Goal: Use online tool/utility: Utilize a website feature to perform a specific function

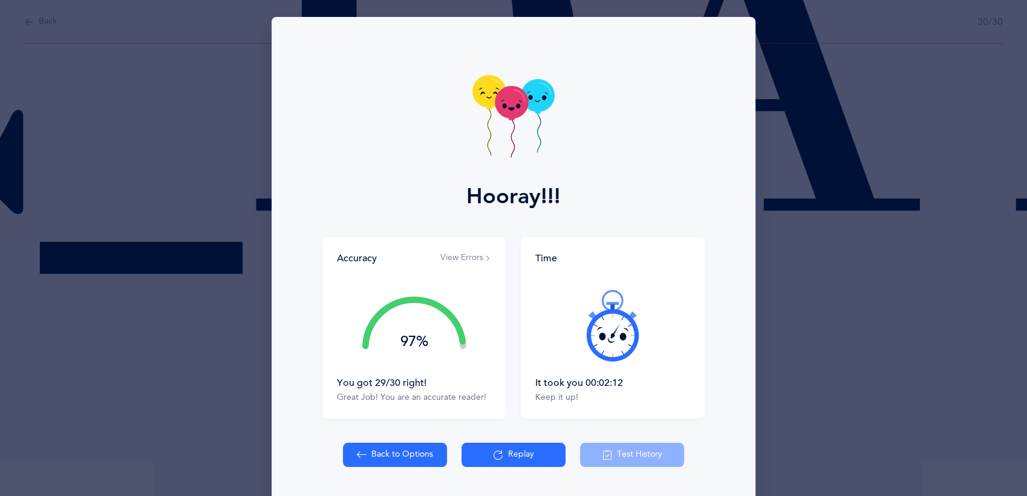
click at [377, 462] on button "Back to Options" at bounding box center [395, 455] width 104 height 24
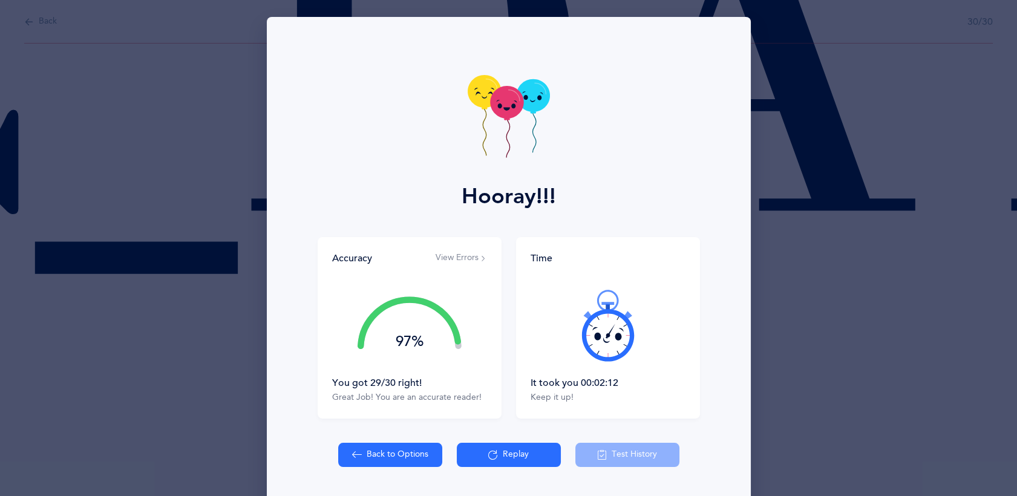
select select "2"
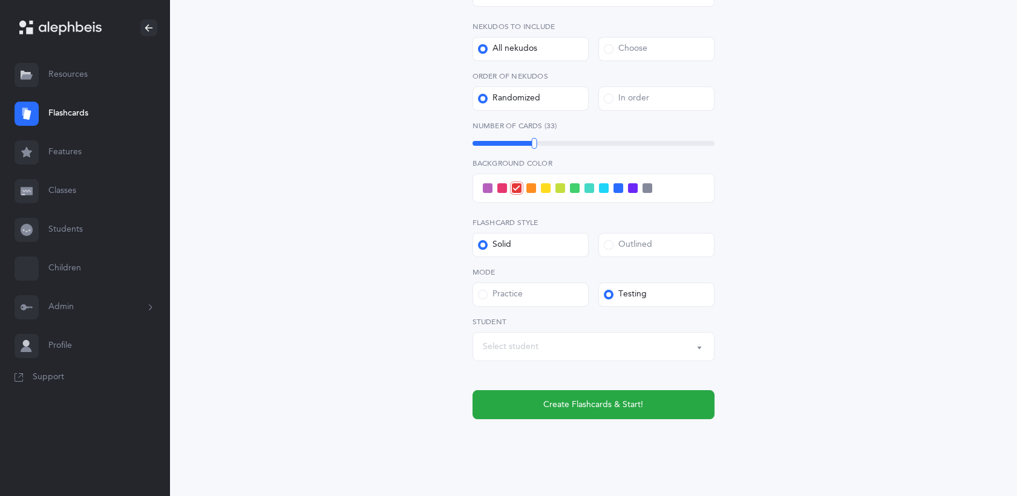
scroll to position [253, 0]
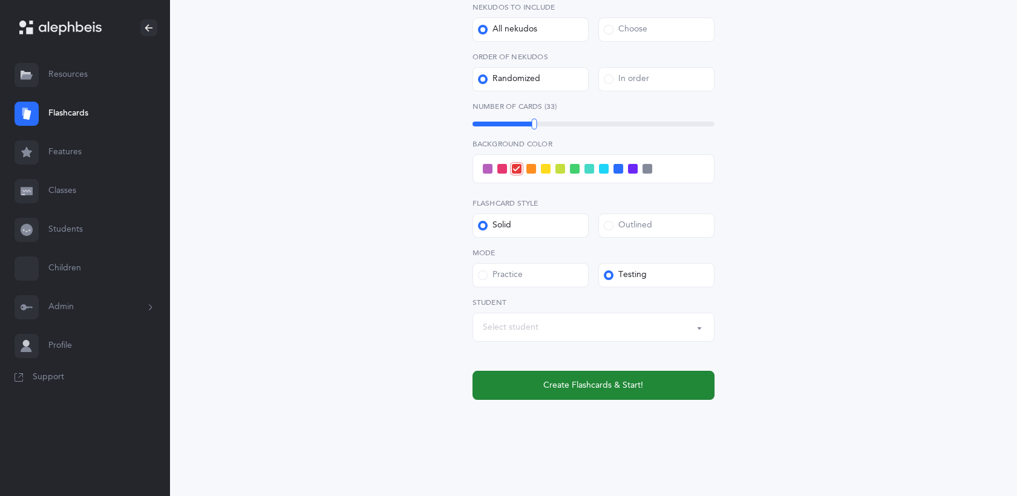
click at [663, 375] on button "Create Flashcards & Start!" at bounding box center [594, 385] width 242 height 29
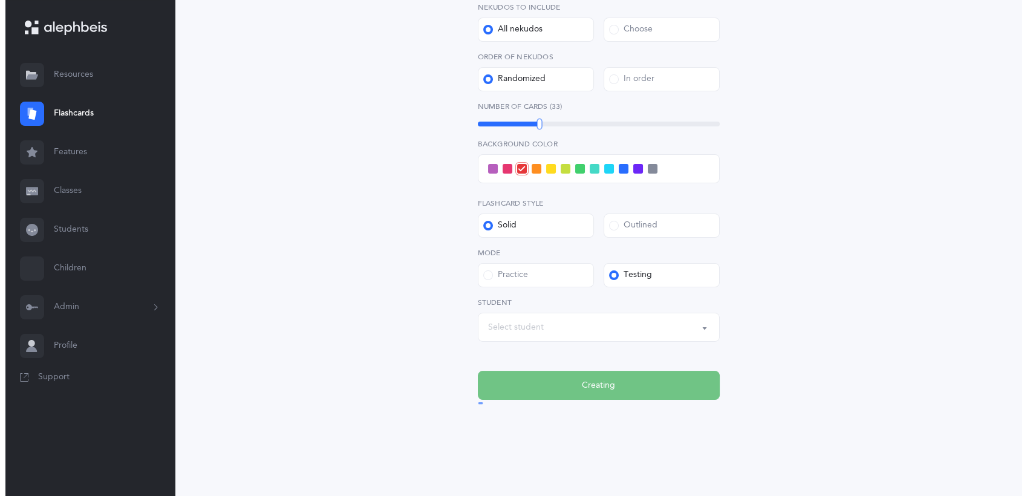
scroll to position [0, 0]
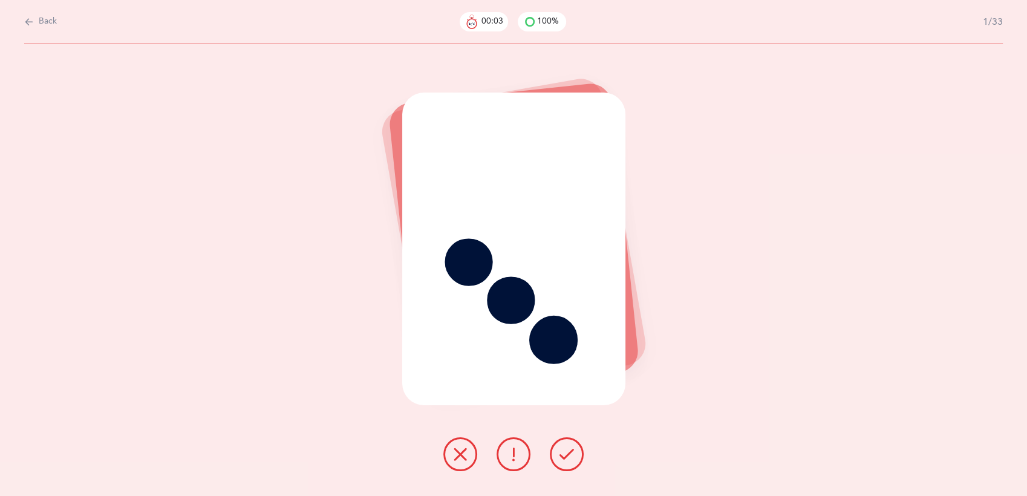
click at [569, 452] on icon at bounding box center [567, 454] width 15 height 15
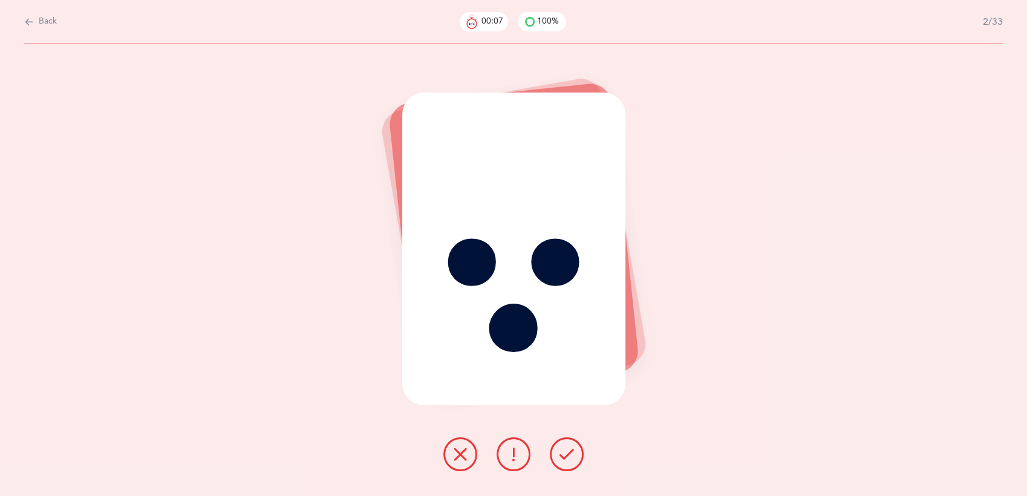
click at [569, 452] on icon at bounding box center [567, 454] width 15 height 15
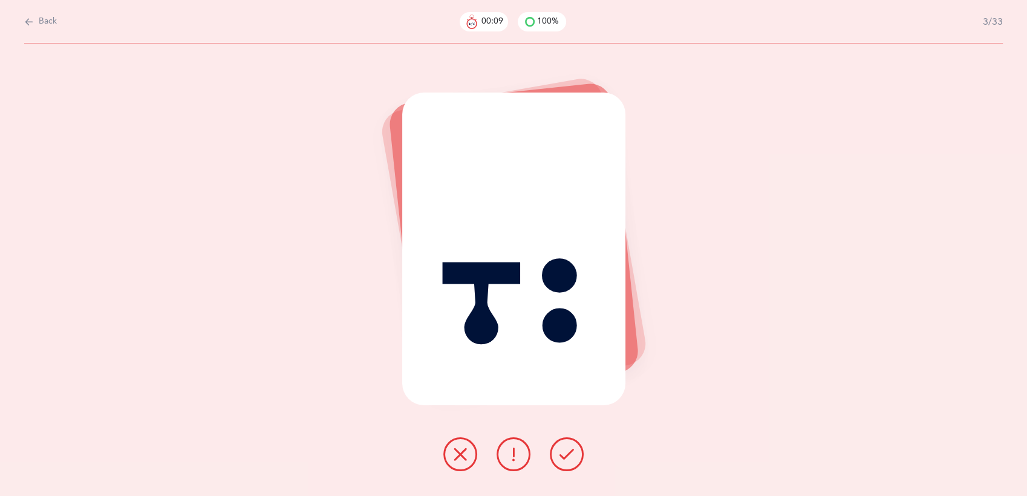
click at [569, 452] on icon at bounding box center [567, 454] width 15 height 15
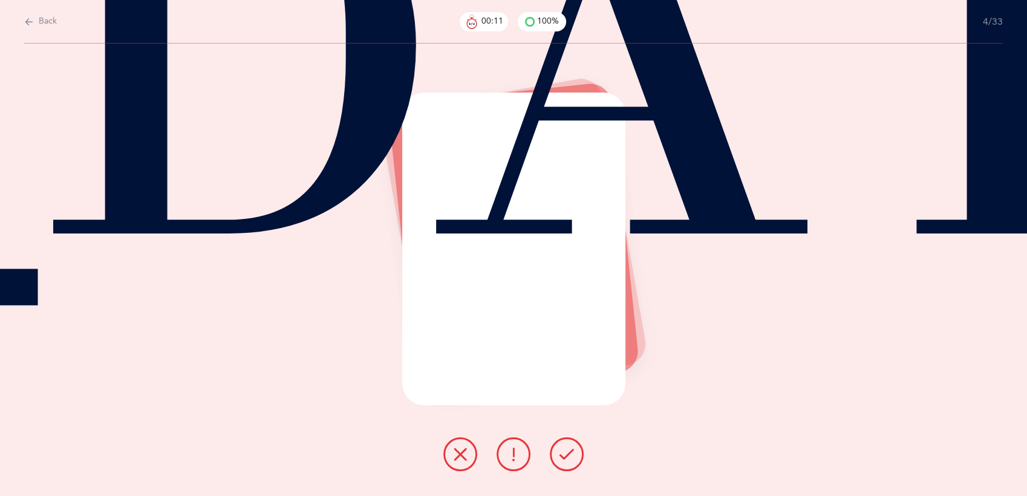
click at [569, 452] on icon at bounding box center [567, 454] width 15 height 15
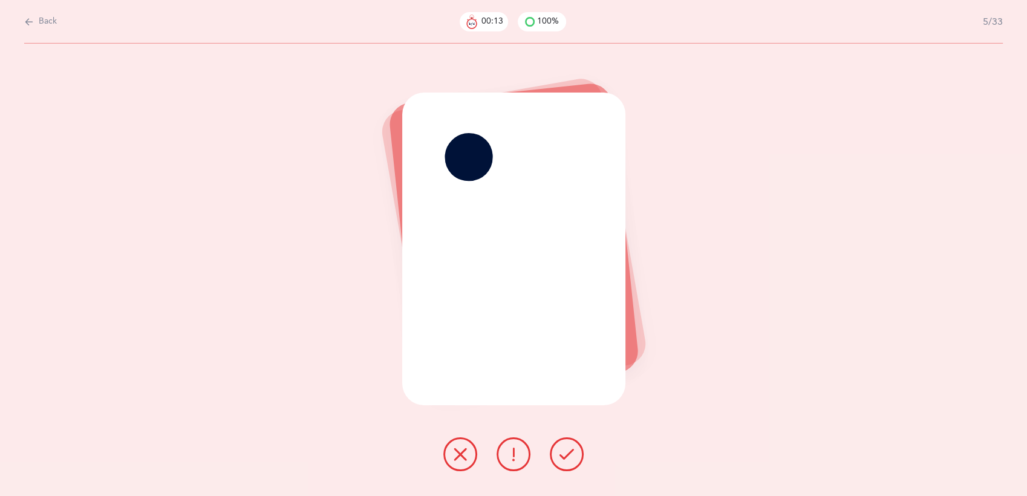
click at [569, 452] on icon at bounding box center [567, 454] width 15 height 15
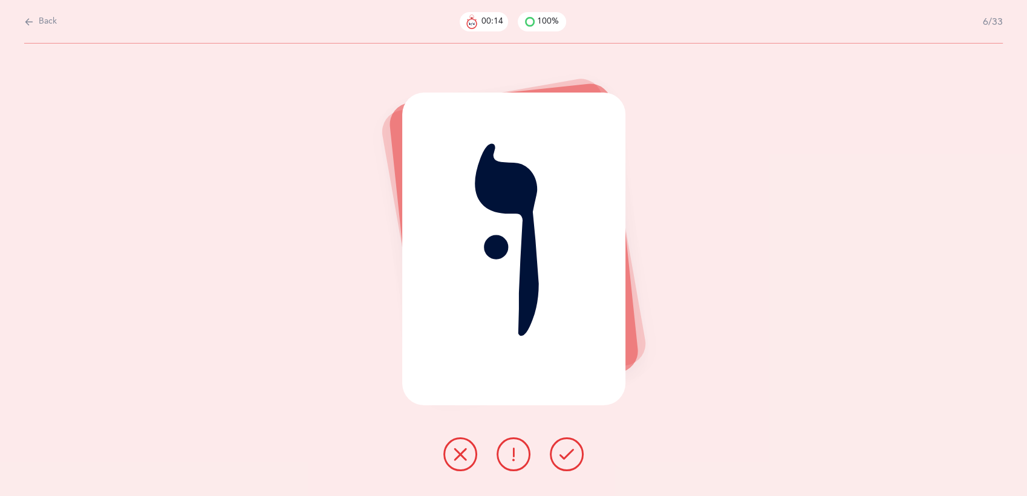
click at [569, 452] on icon at bounding box center [567, 454] width 15 height 15
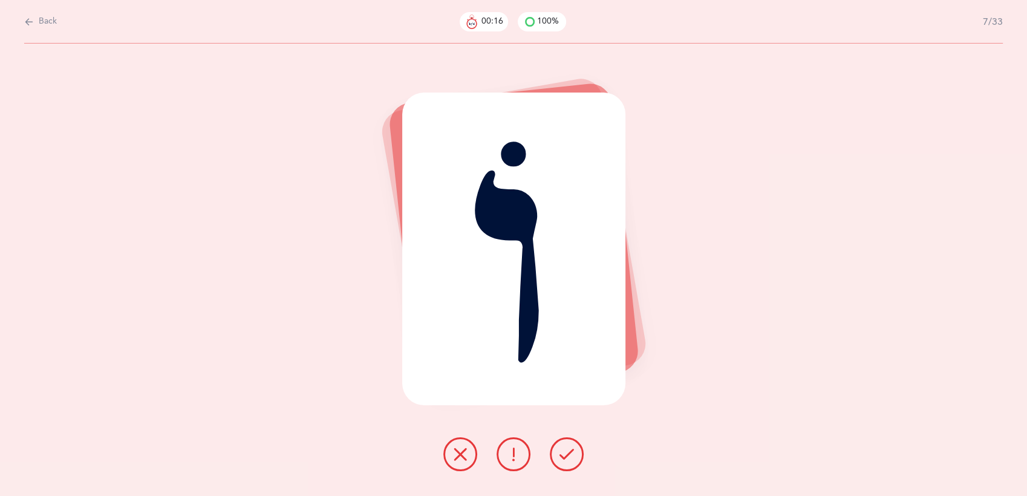
click at [569, 452] on icon at bounding box center [567, 454] width 15 height 15
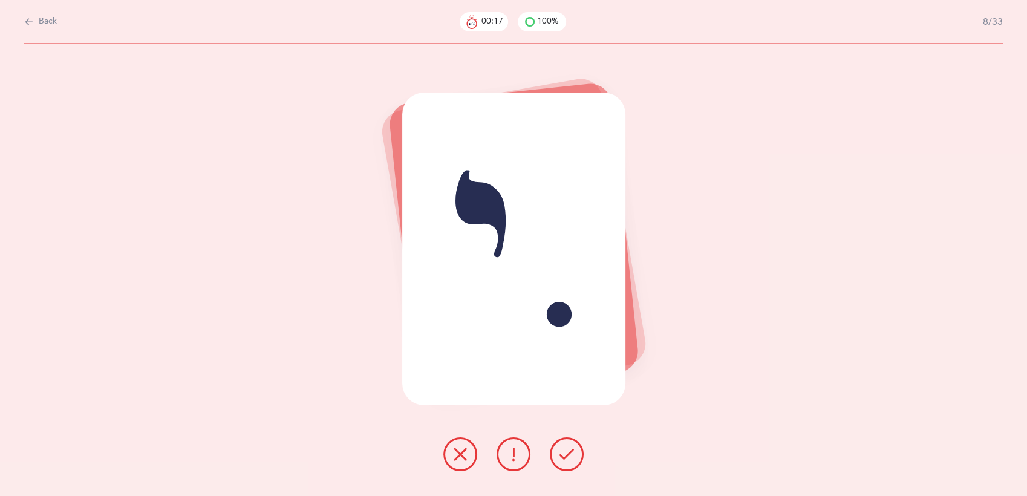
click at [569, 452] on icon at bounding box center [567, 454] width 15 height 15
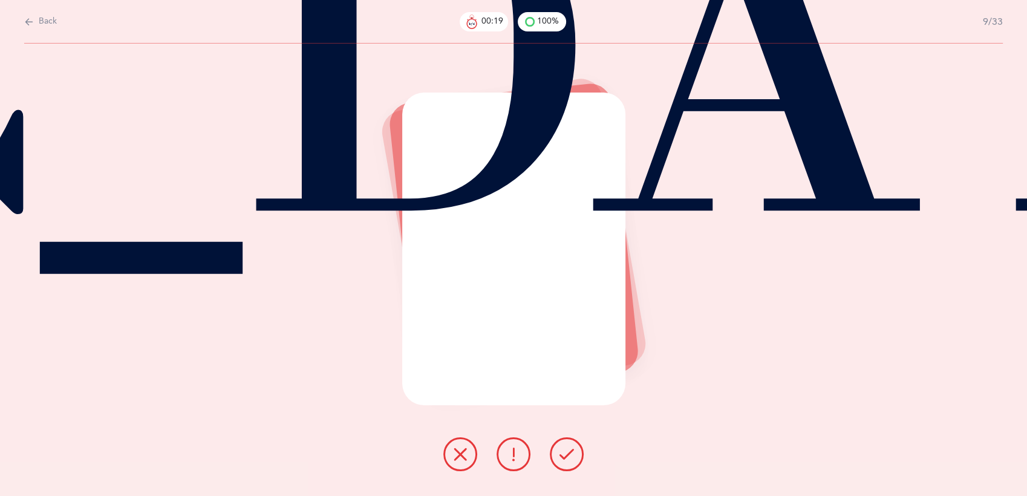
click at [569, 452] on icon at bounding box center [567, 454] width 15 height 15
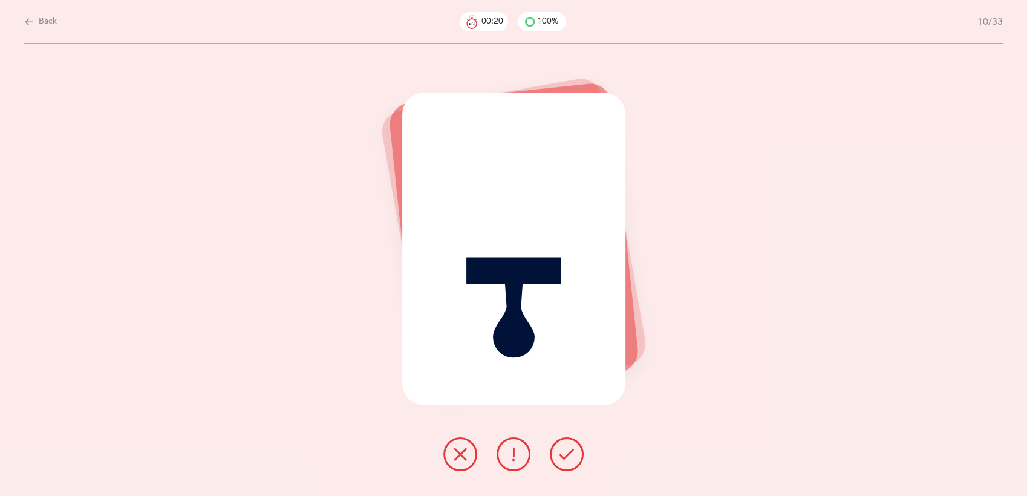
click at [569, 452] on icon at bounding box center [567, 454] width 15 height 15
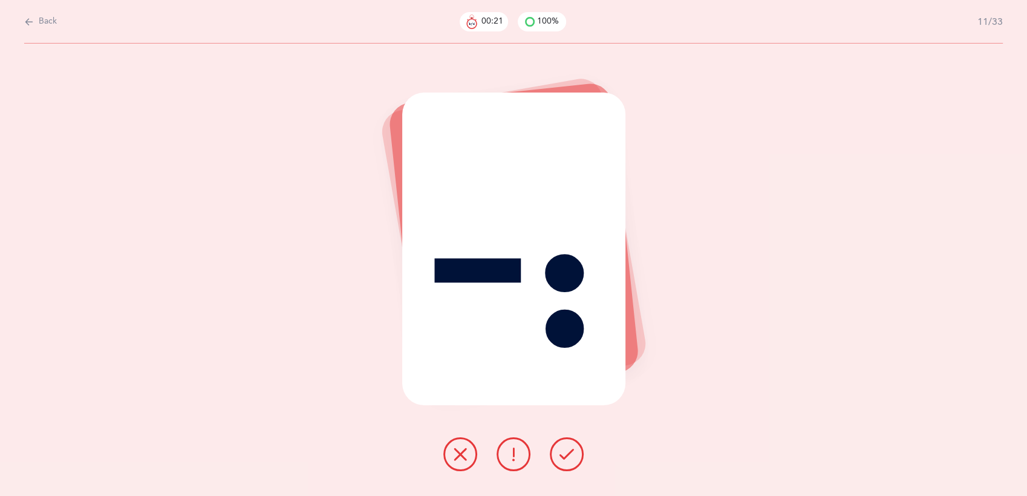
click at [569, 452] on icon at bounding box center [567, 454] width 15 height 15
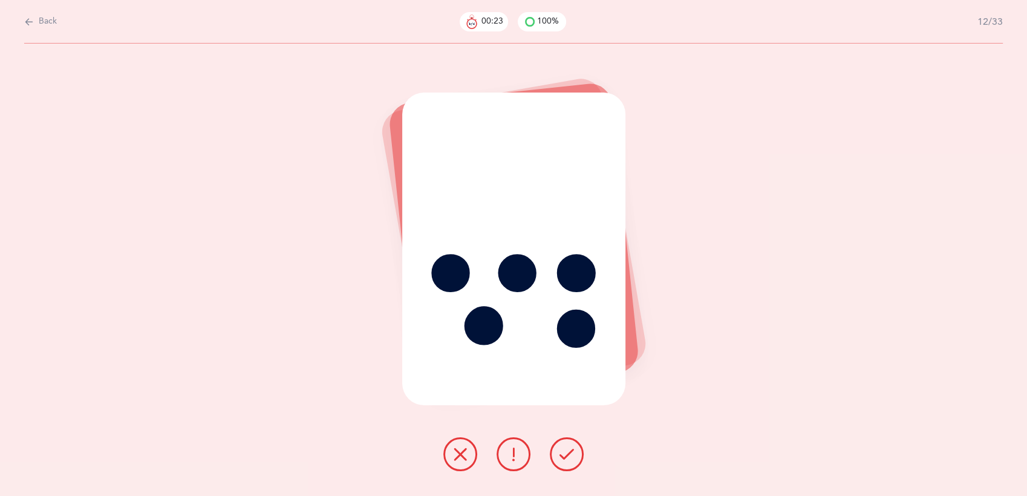
click at [569, 452] on icon at bounding box center [567, 454] width 15 height 15
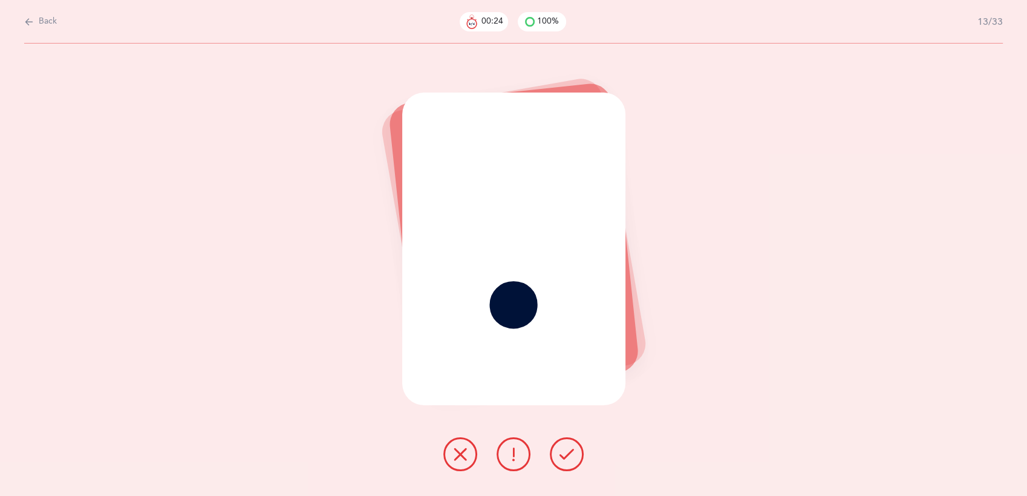
click at [569, 452] on icon at bounding box center [567, 454] width 15 height 15
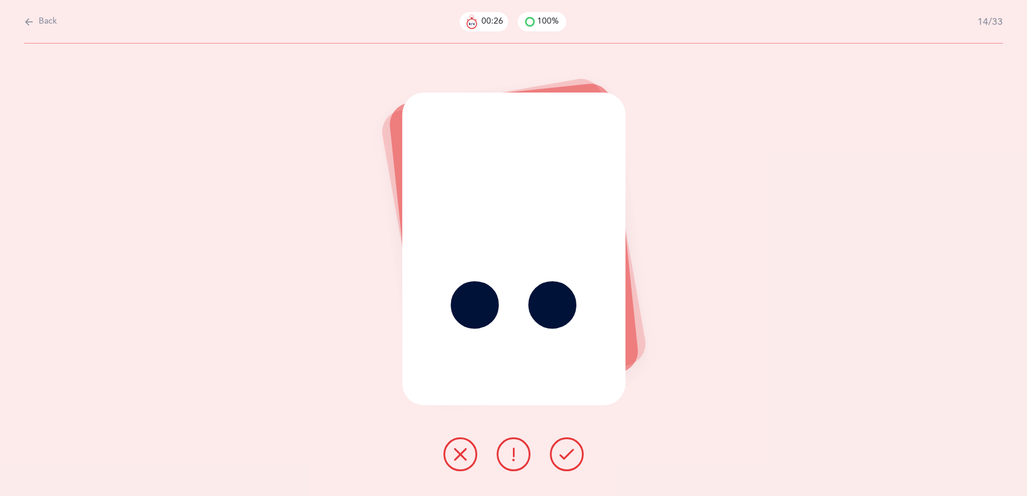
click at [569, 452] on icon at bounding box center [567, 454] width 15 height 15
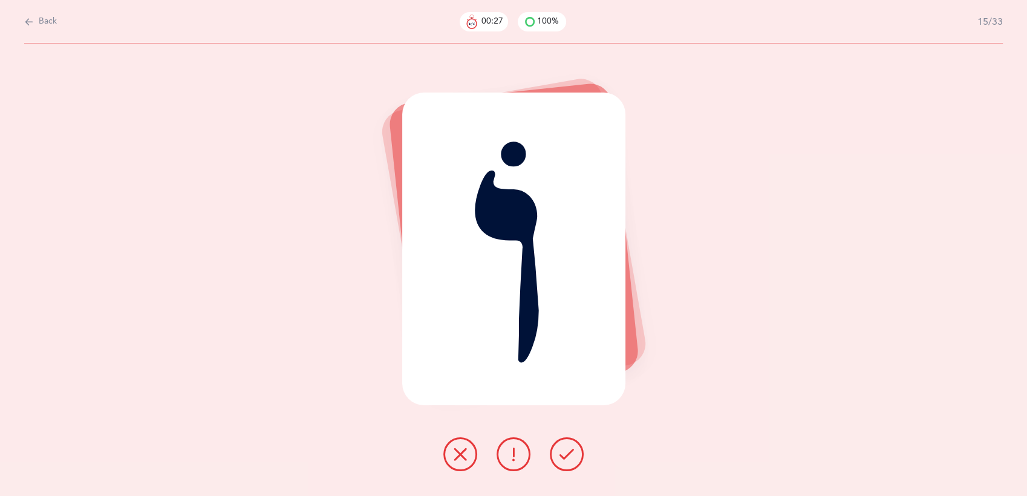
click at [569, 452] on icon at bounding box center [567, 454] width 15 height 15
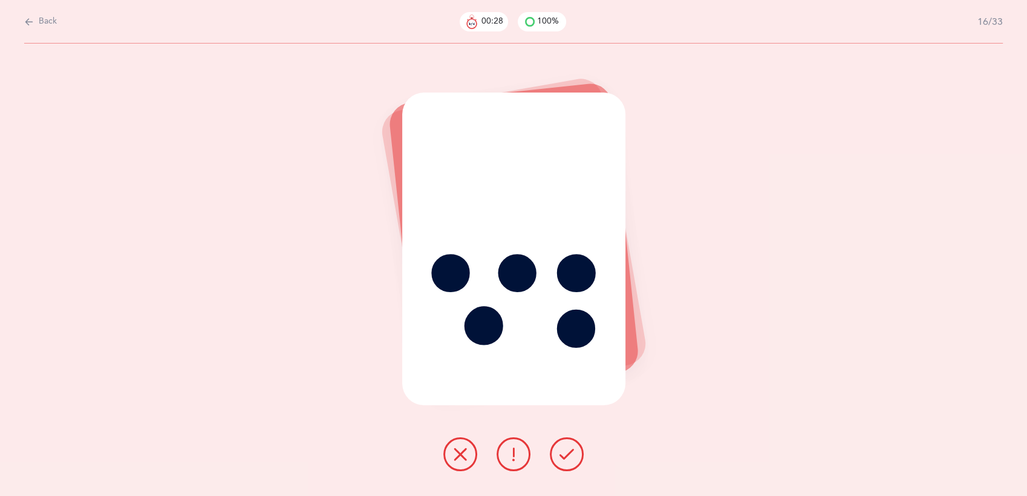
click at [569, 452] on icon at bounding box center [567, 454] width 15 height 15
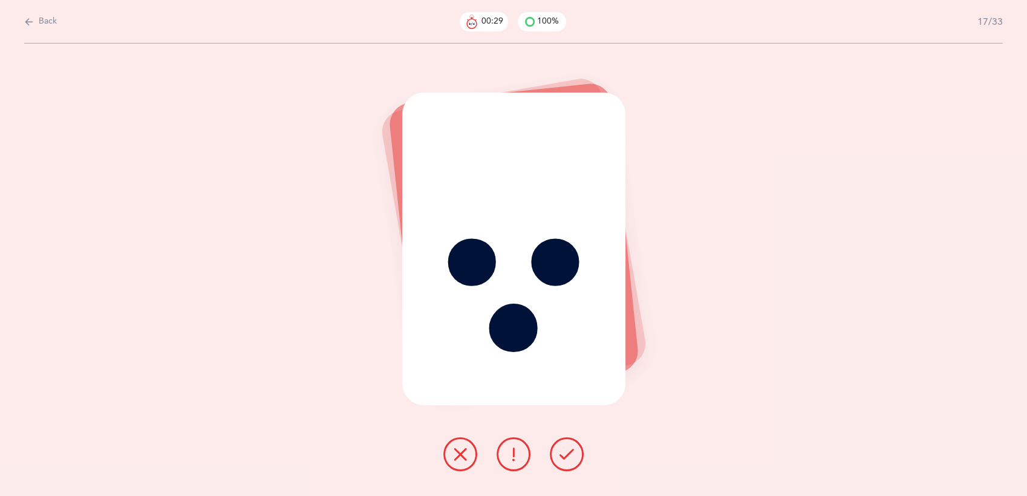
click at [569, 452] on icon at bounding box center [567, 454] width 15 height 15
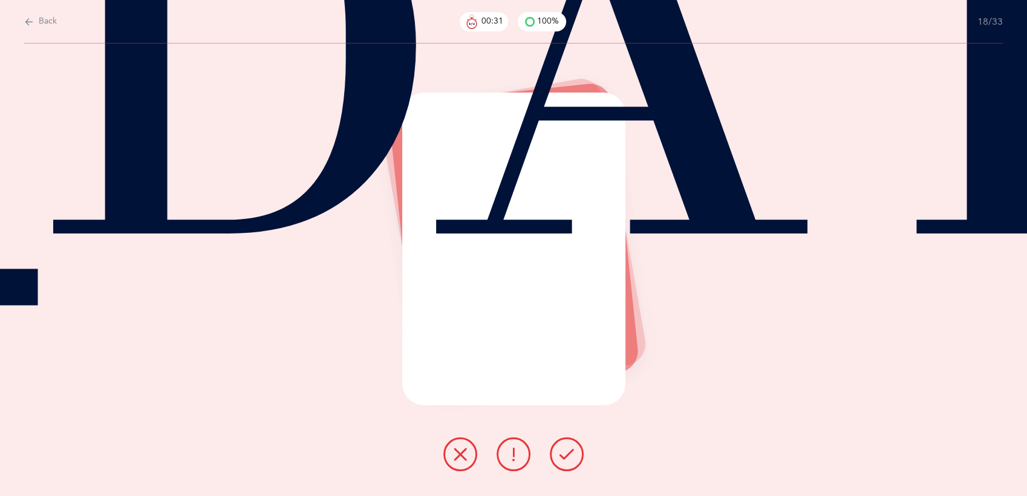
click at [569, 452] on icon at bounding box center [567, 454] width 15 height 15
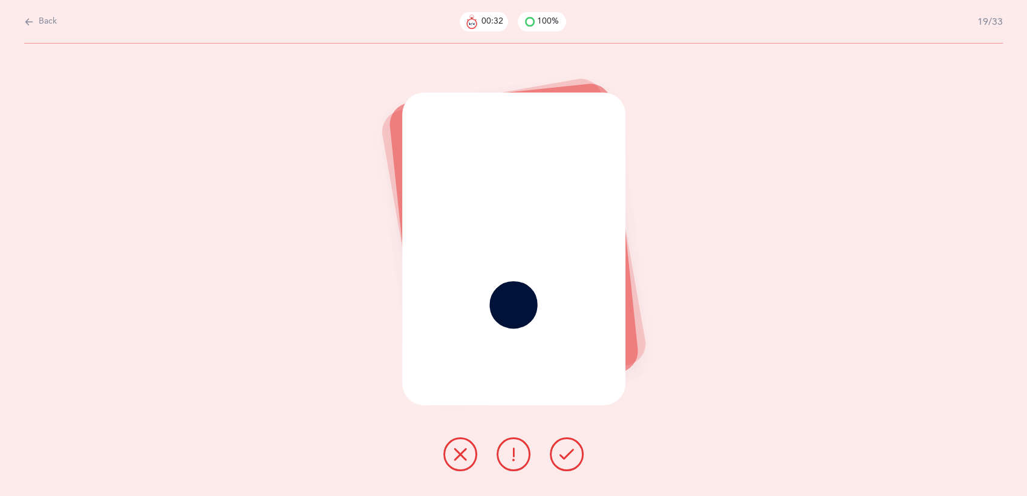
click at [569, 452] on icon at bounding box center [567, 454] width 15 height 15
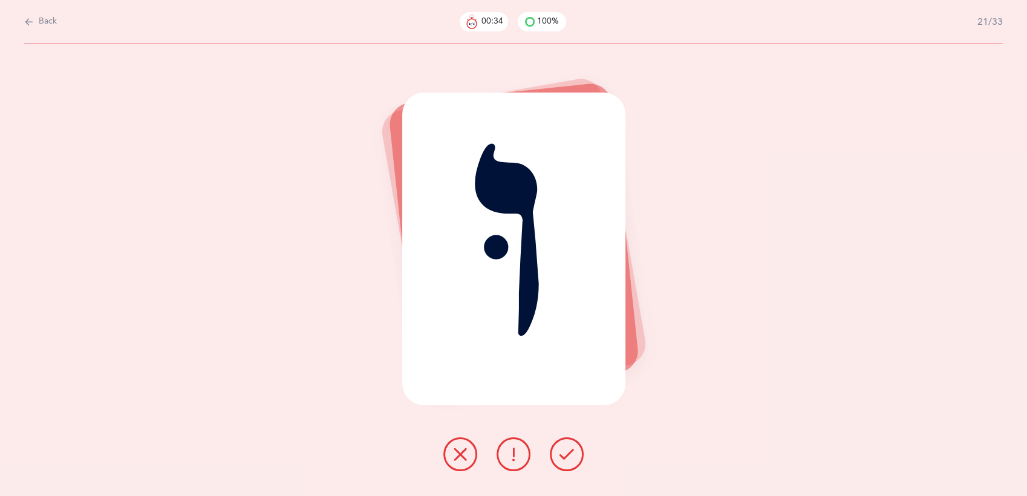
click at [569, 452] on icon at bounding box center [567, 454] width 15 height 15
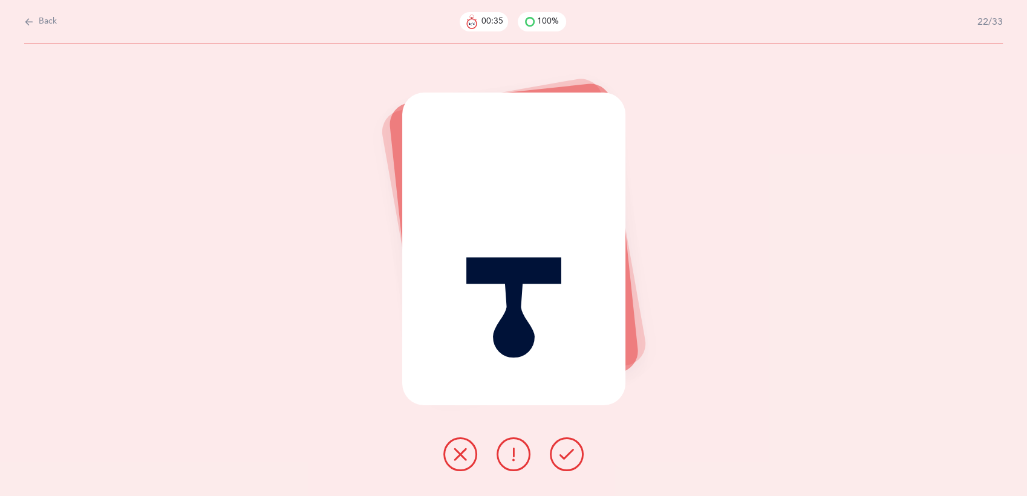
click at [569, 452] on icon at bounding box center [567, 454] width 15 height 15
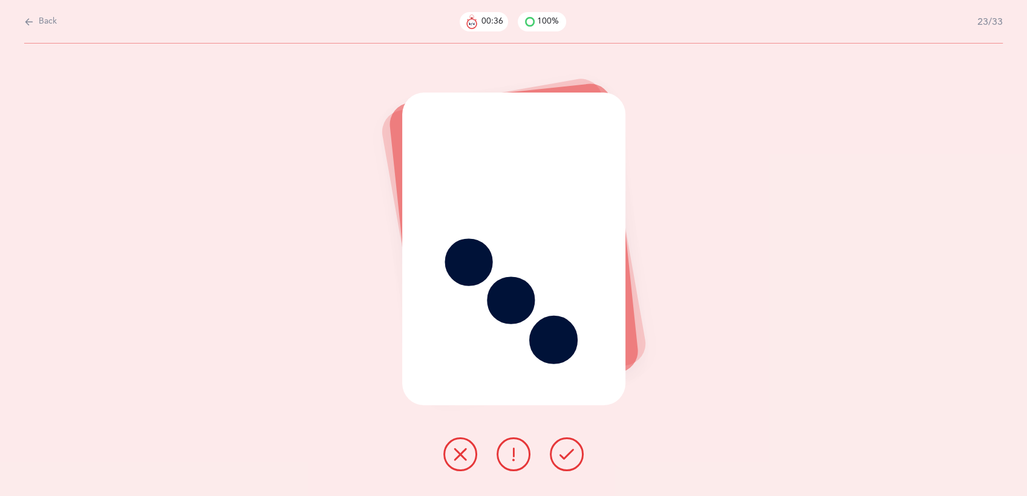
click at [569, 452] on icon at bounding box center [567, 454] width 15 height 15
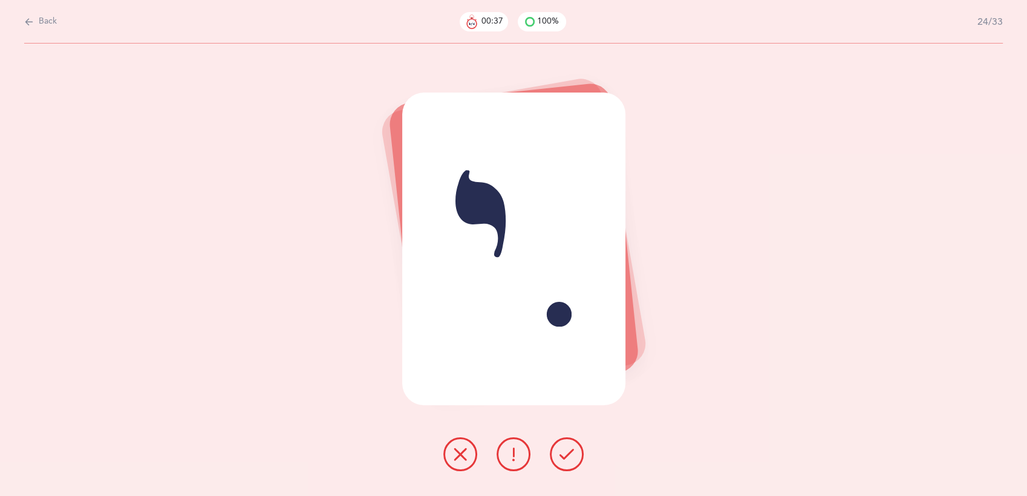
click at [569, 452] on icon at bounding box center [567, 454] width 15 height 15
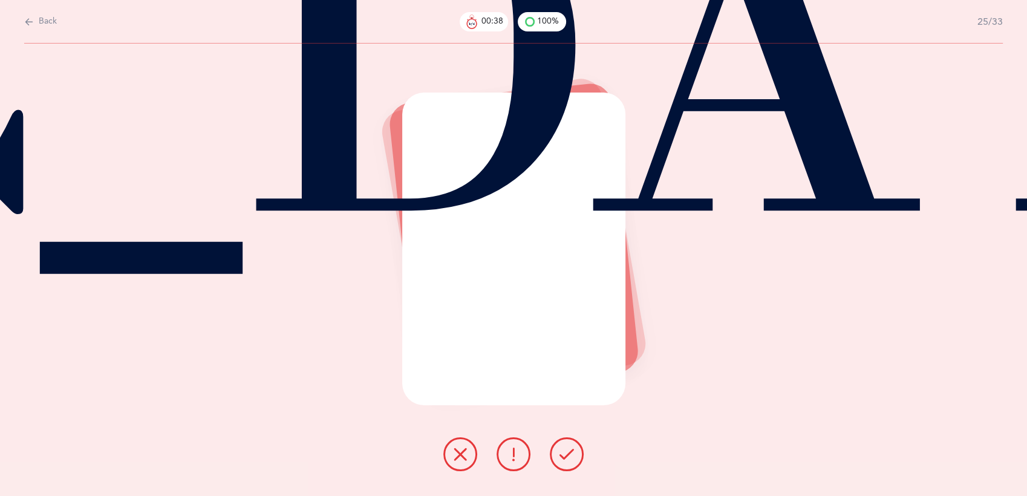
click at [569, 452] on icon at bounding box center [567, 454] width 15 height 15
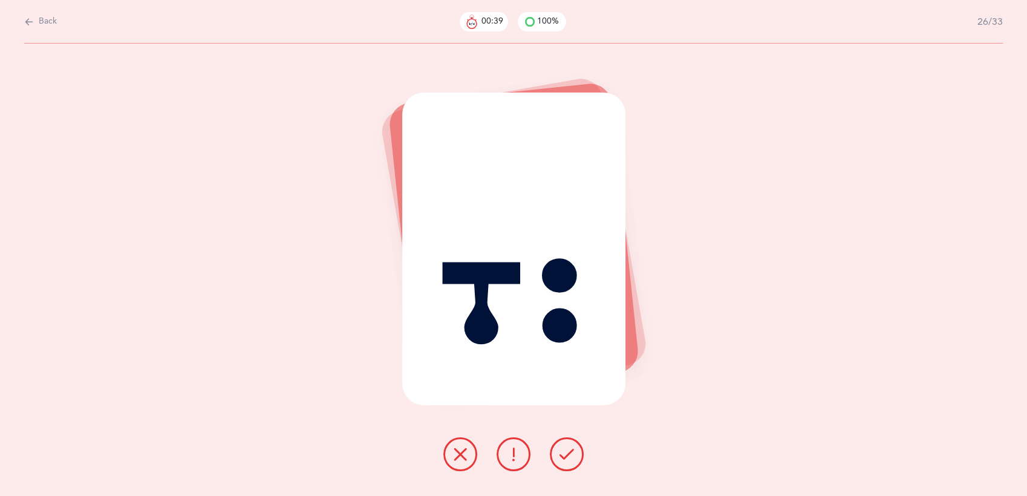
click at [569, 452] on icon at bounding box center [567, 454] width 15 height 15
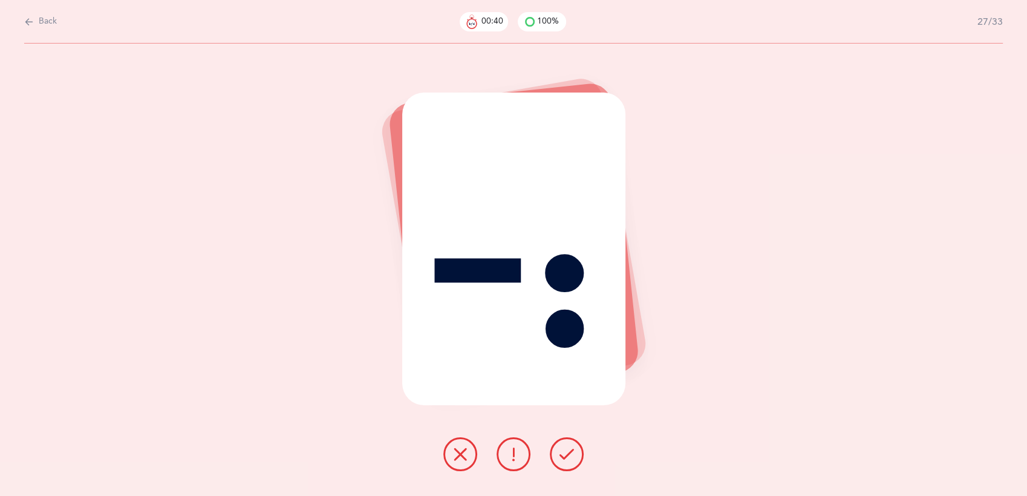
click at [569, 452] on icon at bounding box center [567, 454] width 15 height 15
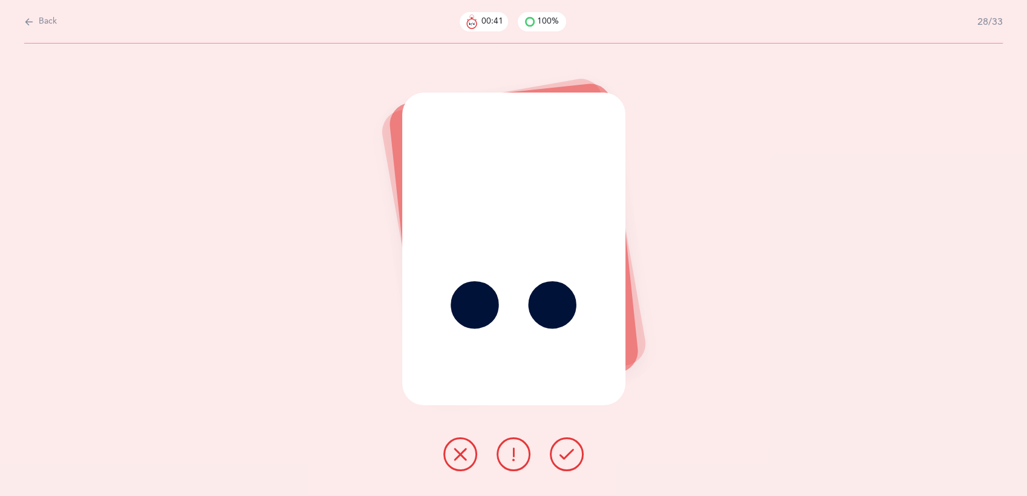
click at [569, 452] on icon at bounding box center [567, 454] width 15 height 15
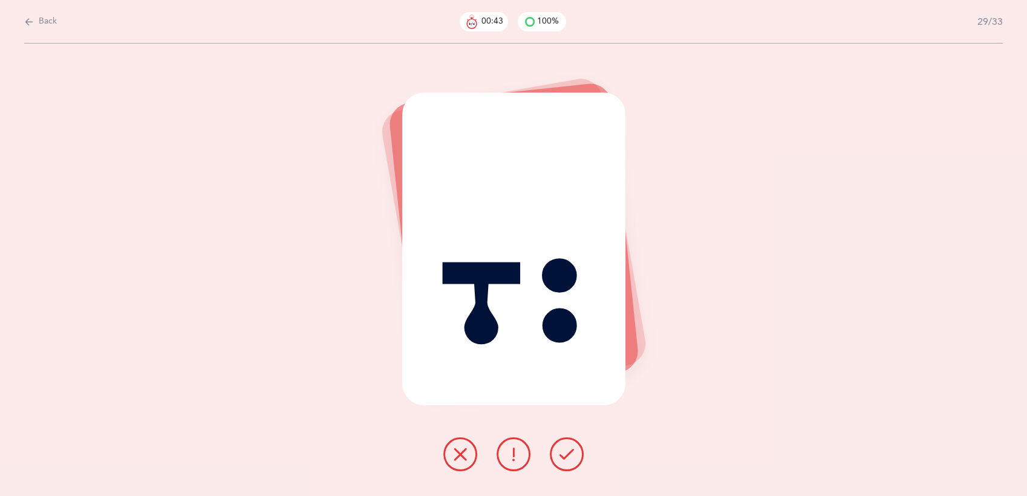
click at [569, 452] on icon at bounding box center [567, 454] width 15 height 15
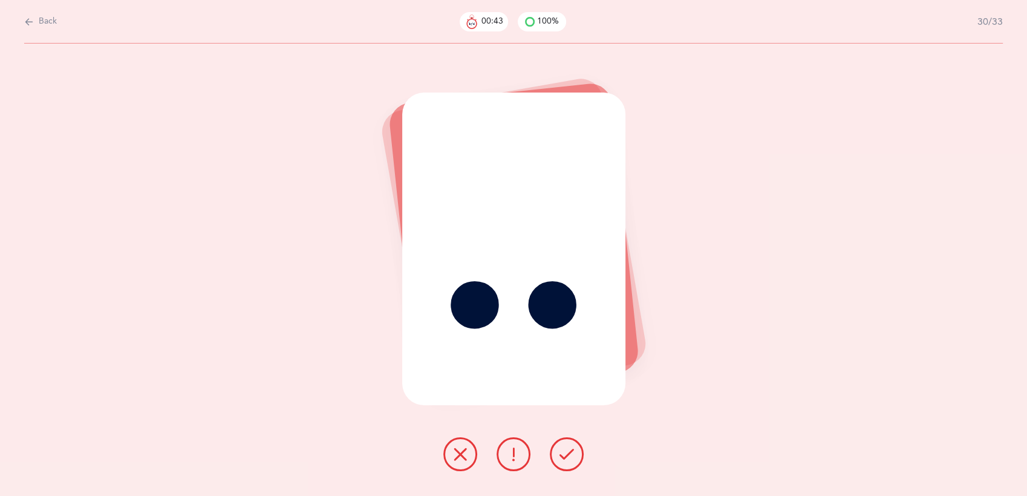
click at [569, 452] on icon at bounding box center [567, 454] width 15 height 15
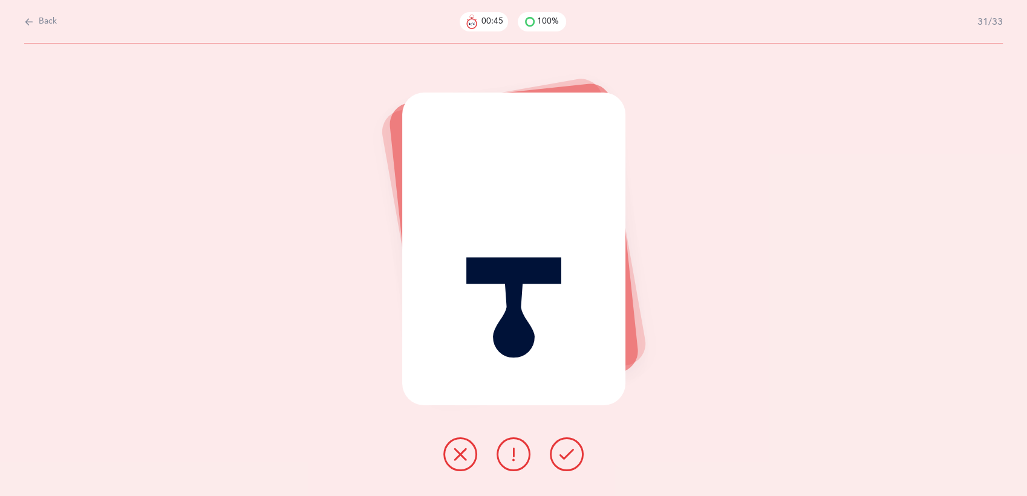
click at [569, 452] on icon at bounding box center [567, 454] width 15 height 15
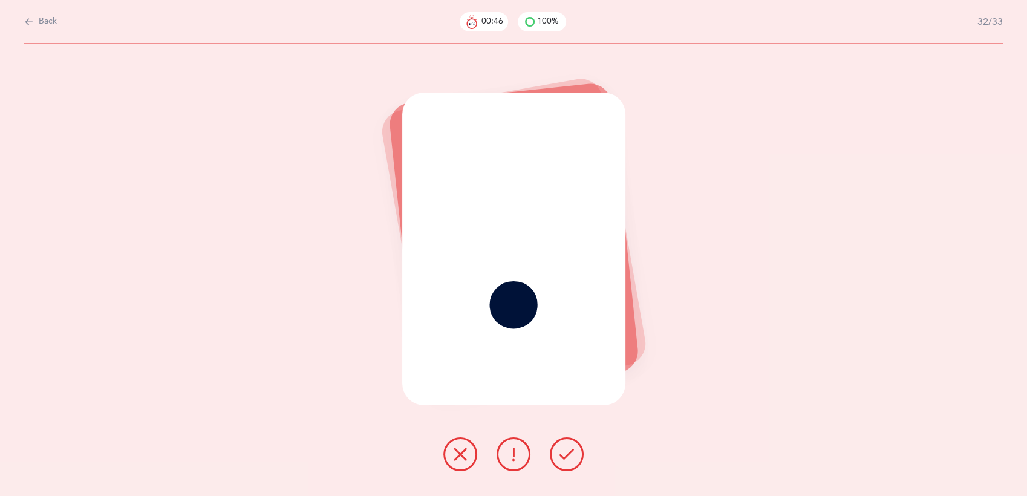
click at [569, 452] on icon at bounding box center [567, 454] width 15 height 15
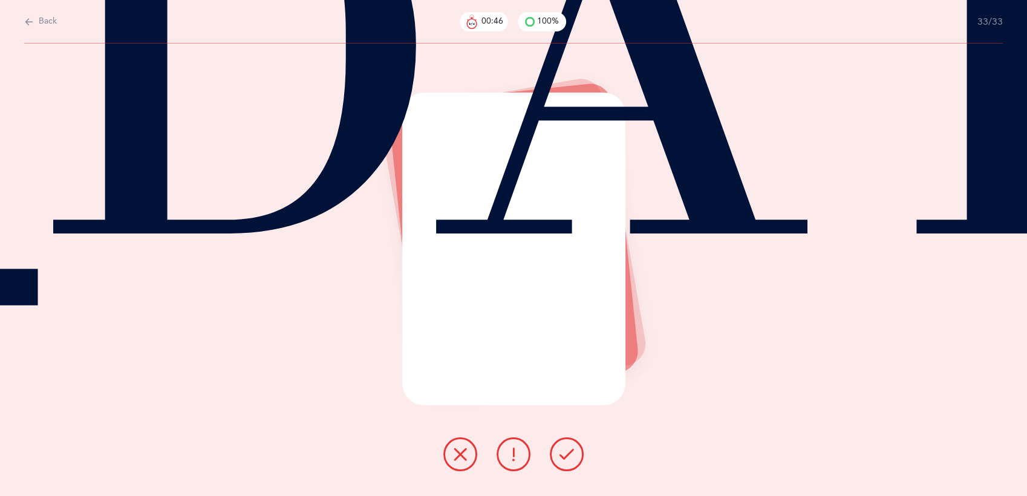
click at [569, 452] on icon at bounding box center [567, 454] width 15 height 15
